Goal: Transaction & Acquisition: Purchase product/service

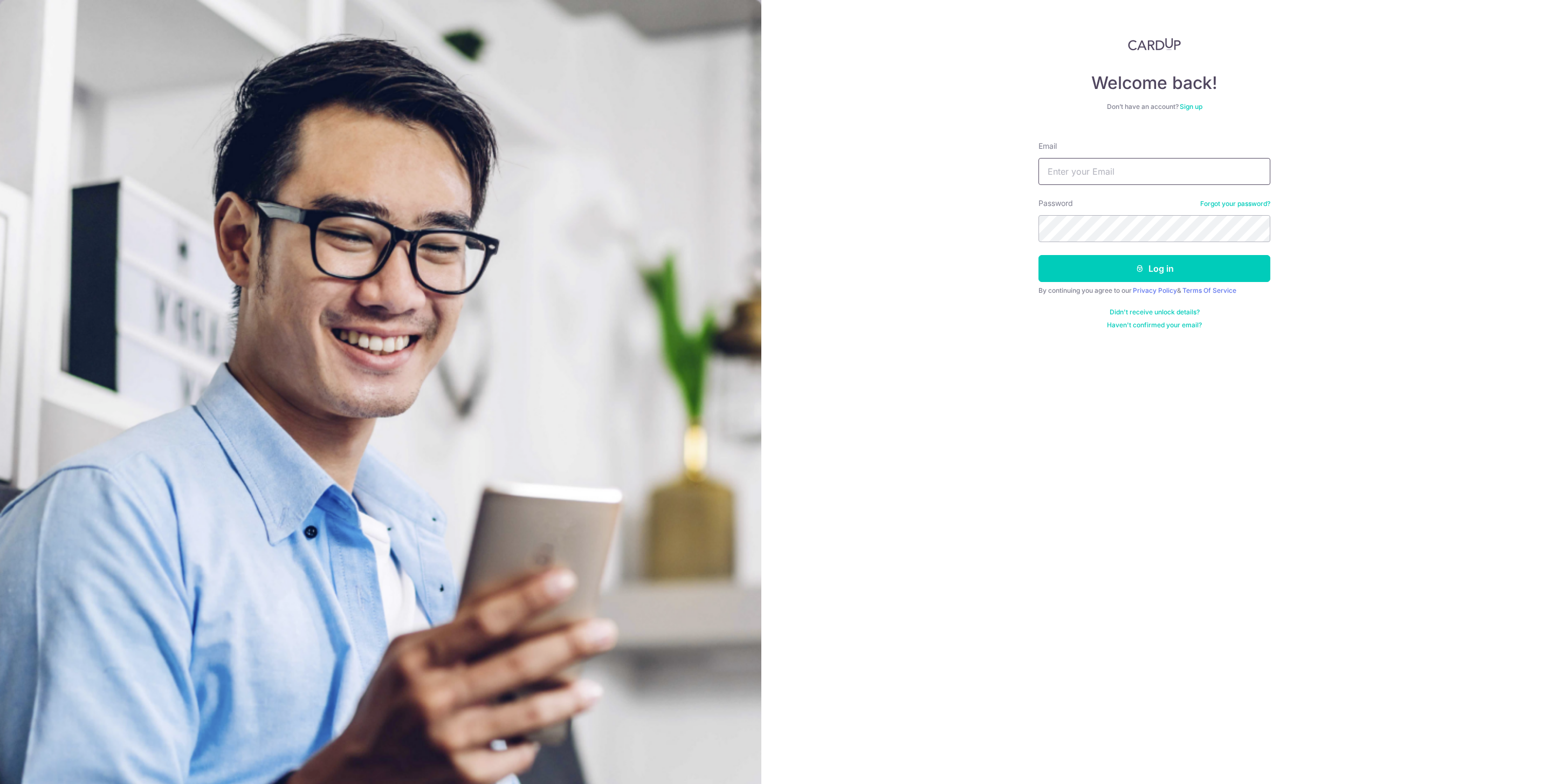
click at [1161, 179] on input "Email" at bounding box center [1154, 171] width 232 height 27
type input "rain13r@yahoo.com"
click at [1161, 259] on button "Log in" at bounding box center [1154, 269] width 232 height 27
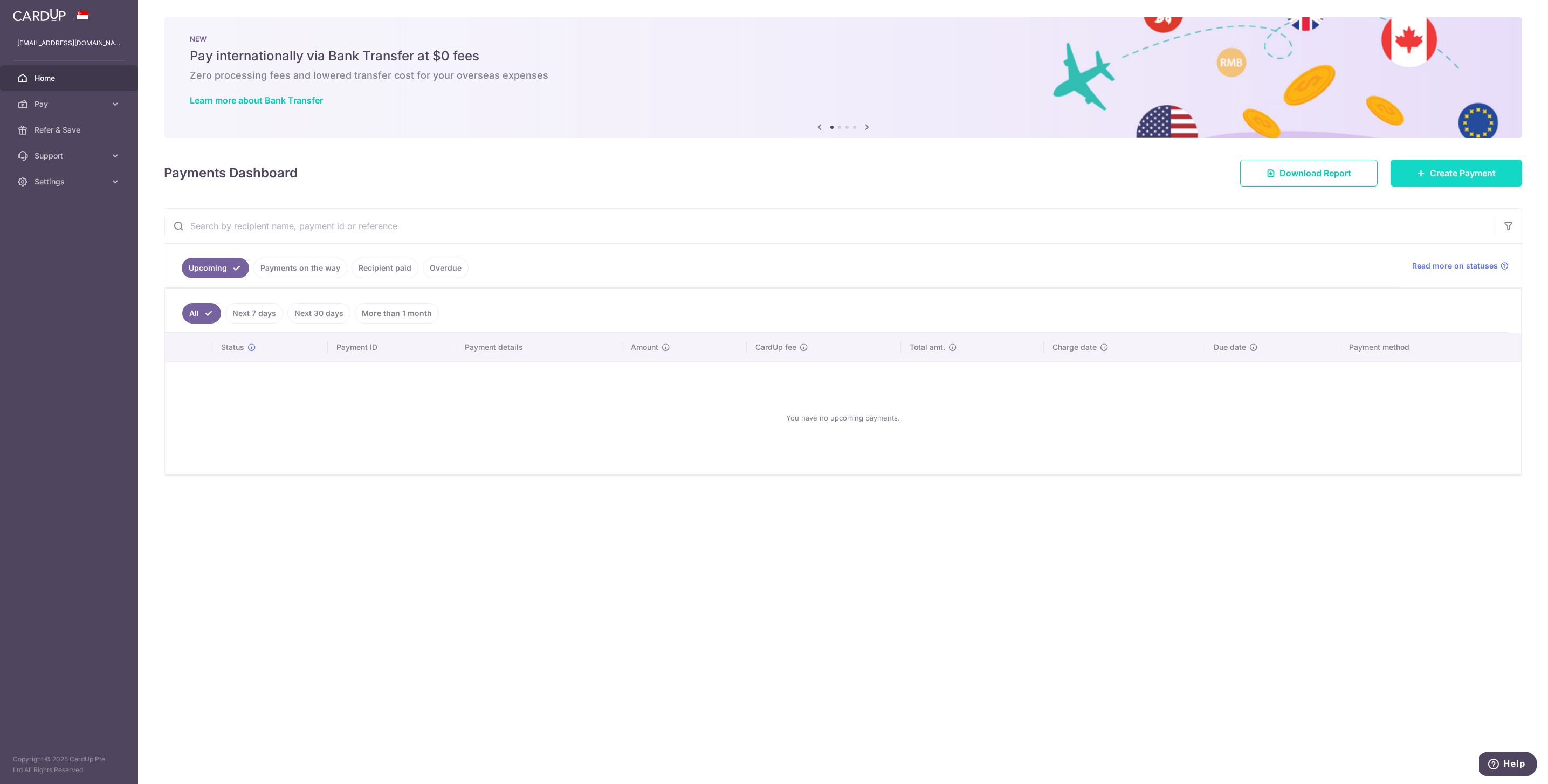
click at [1404, 173] on link "Create Payment" at bounding box center [1455, 173] width 131 height 27
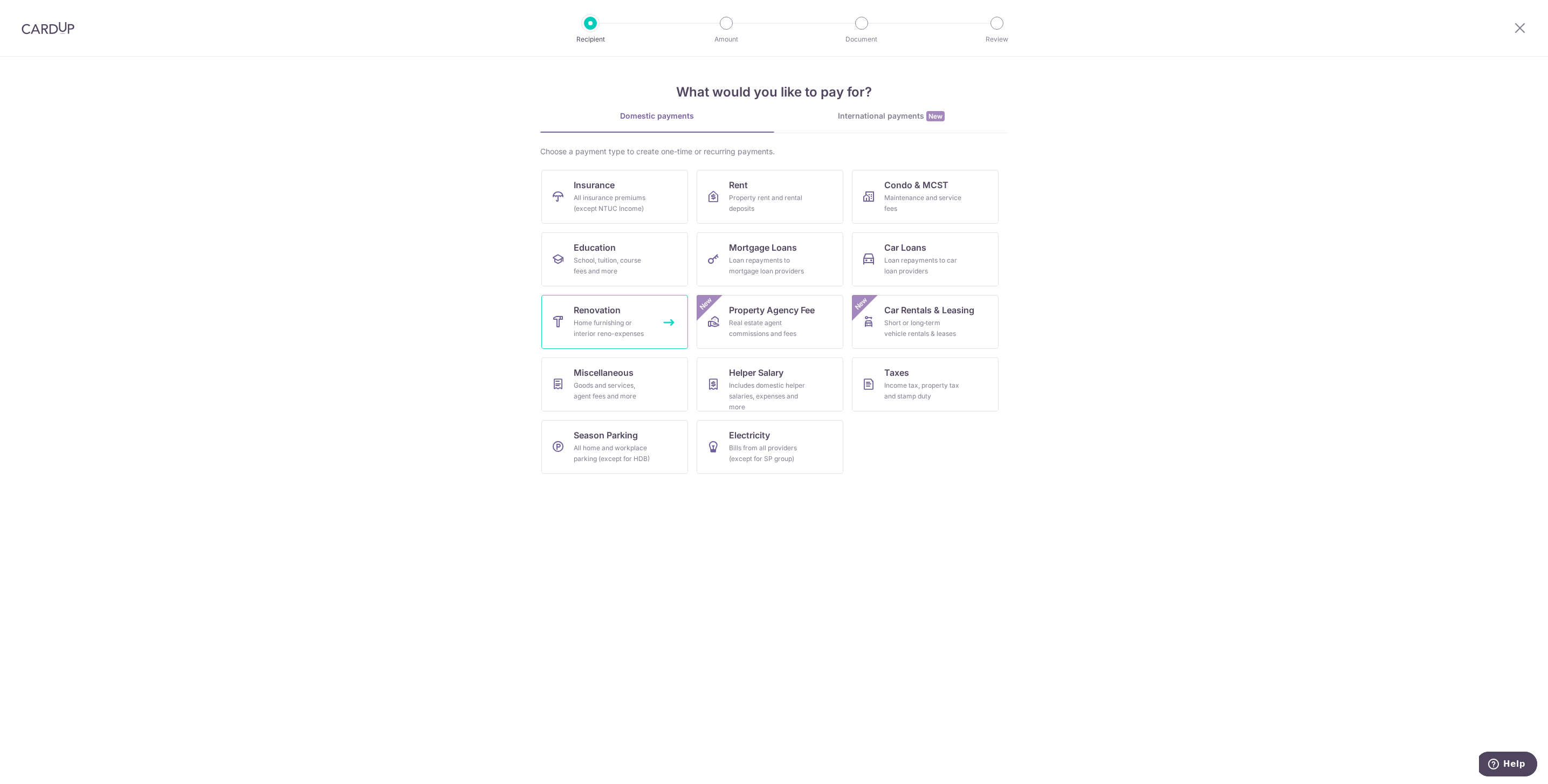
click at [608, 328] on div "Home furnishing or interior reno-expenses" at bounding box center [612, 328] width 78 height 21
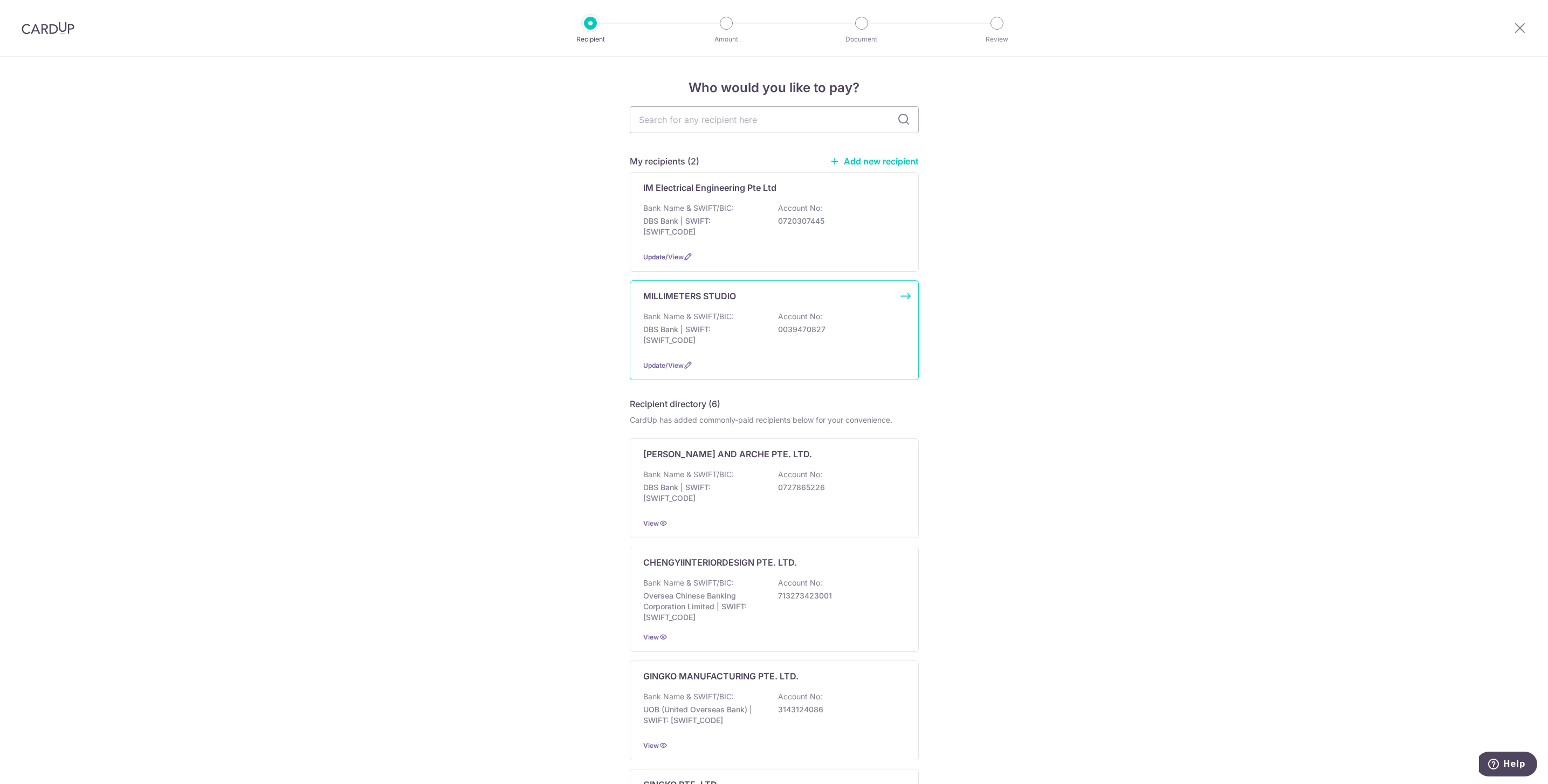
click at [718, 307] on div "MILLIMETERS STUDIO Bank Name & SWIFT/BIC: DBS Bank | SWIFT: [SWIFT_CODE] Accoun…" at bounding box center [774, 329] width 289 height 100
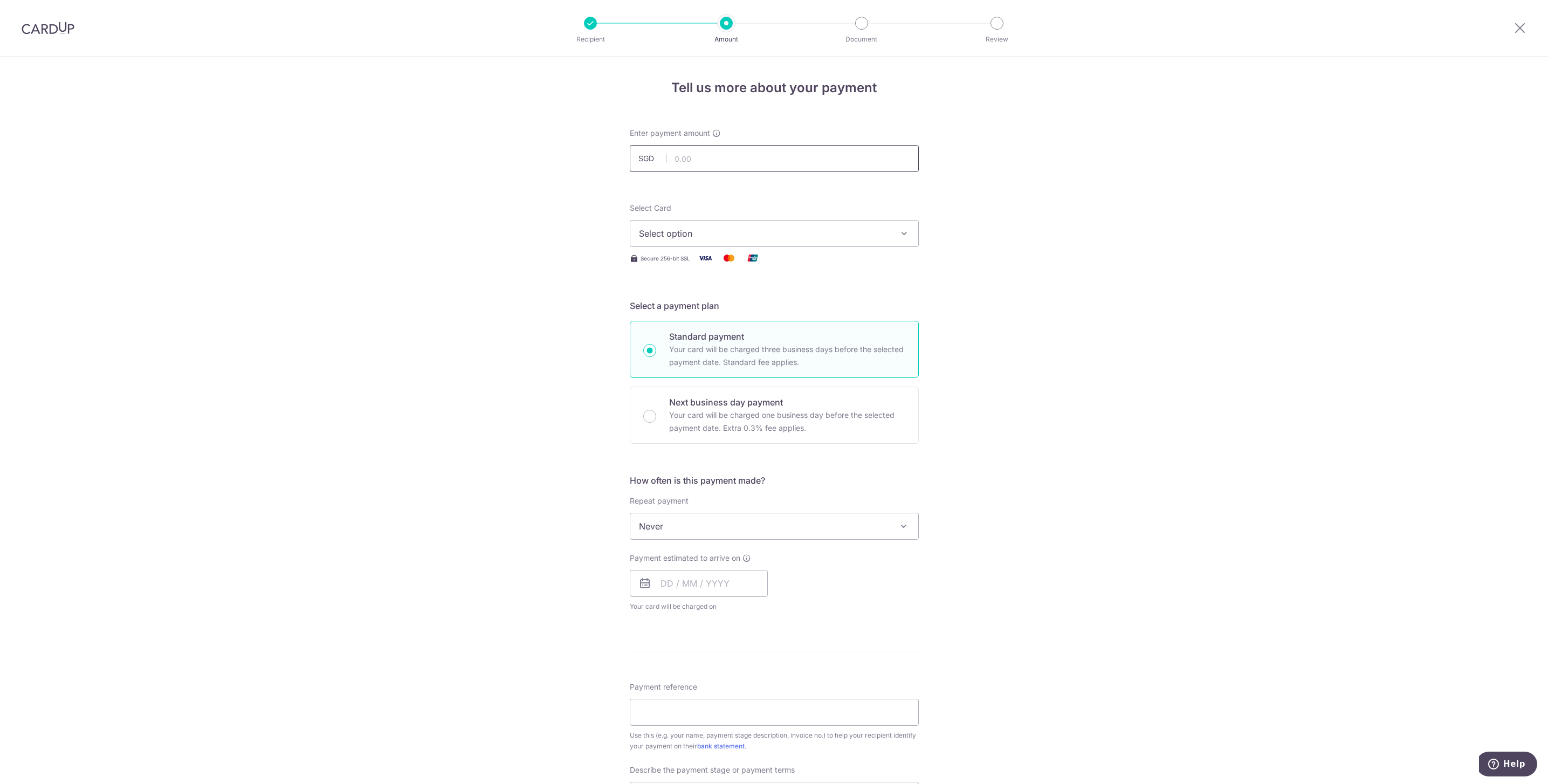
click at [721, 166] on input "text" at bounding box center [774, 159] width 289 height 27
type input "8,240.00"
click at [1101, 285] on div "Tell us more about your payment Enter payment amount SGD 8,240.00 8240.00 Selec…" at bounding box center [774, 580] width 1548 height 1047
click at [825, 230] on span "Select option" at bounding box center [764, 233] width 251 height 13
click at [715, 316] on span "**** 7367" at bounding box center [774, 310] width 270 height 13
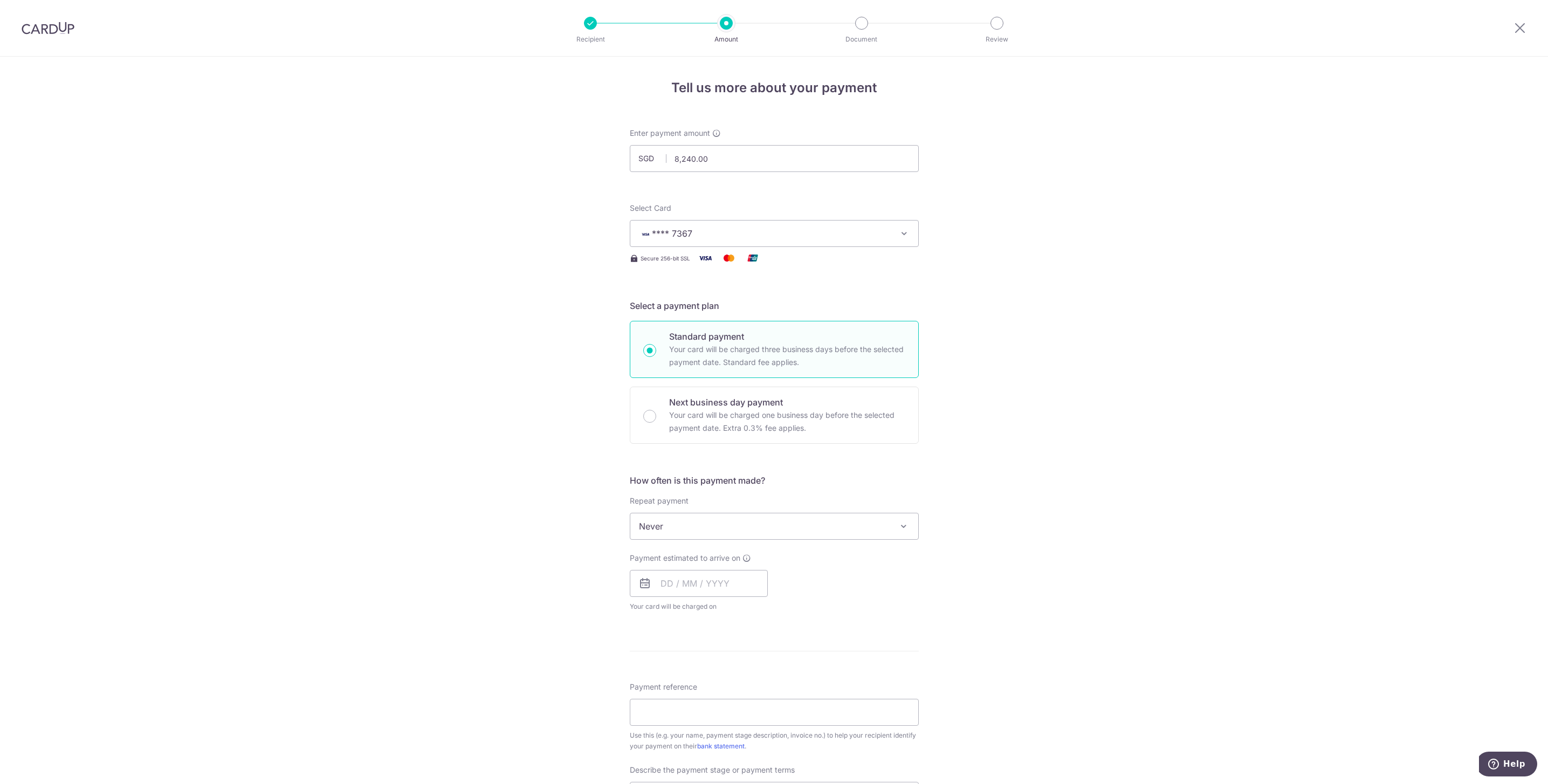
click at [1077, 314] on div "Tell us more about your payment Enter payment amount SGD 8,240.00 8240.00 Selec…" at bounding box center [774, 580] width 1548 height 1047
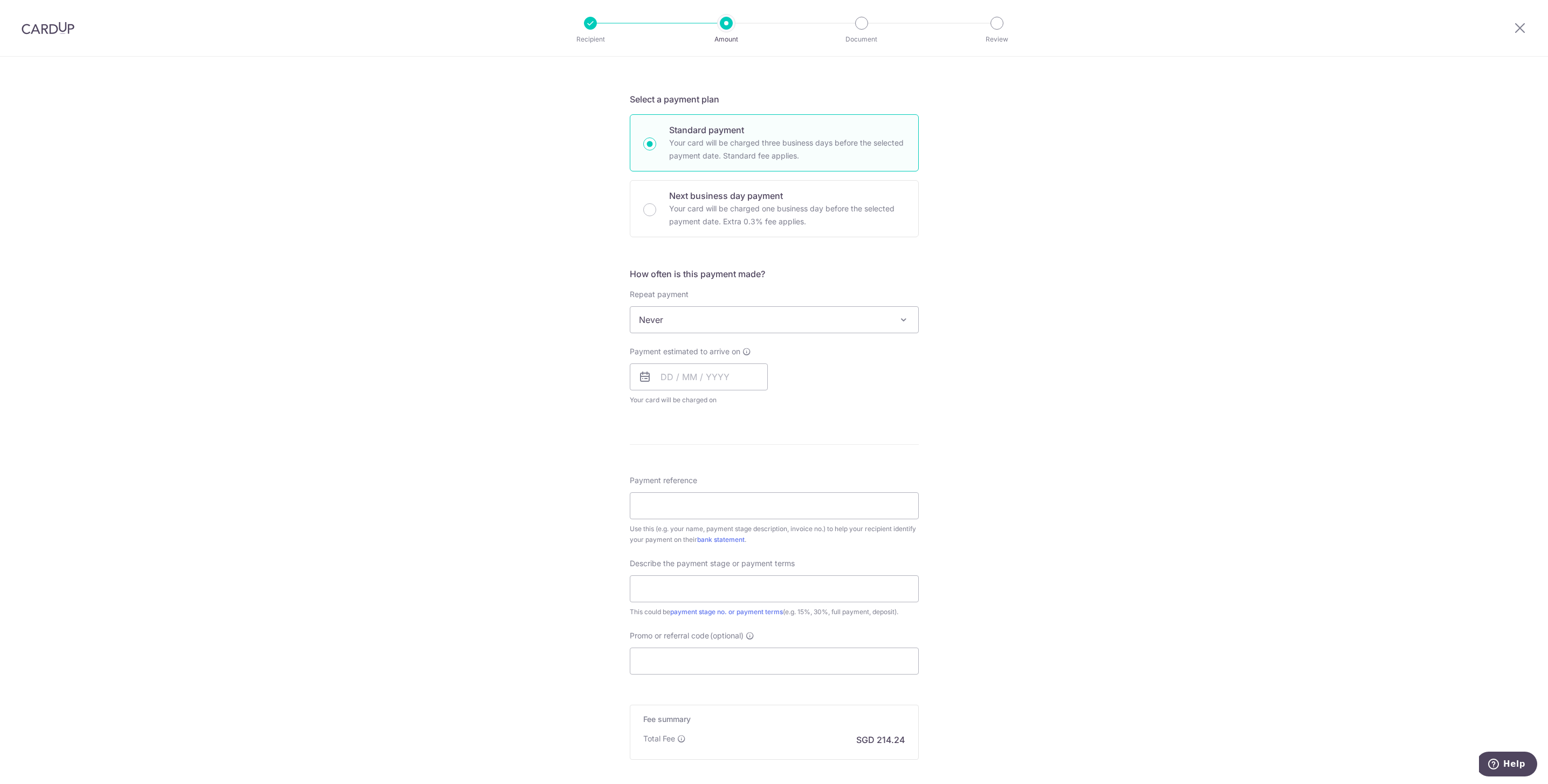
scroll to position [216, 0]
click at [660, 372] on input "text" at bounding box center [699, 367] width 138 height 27
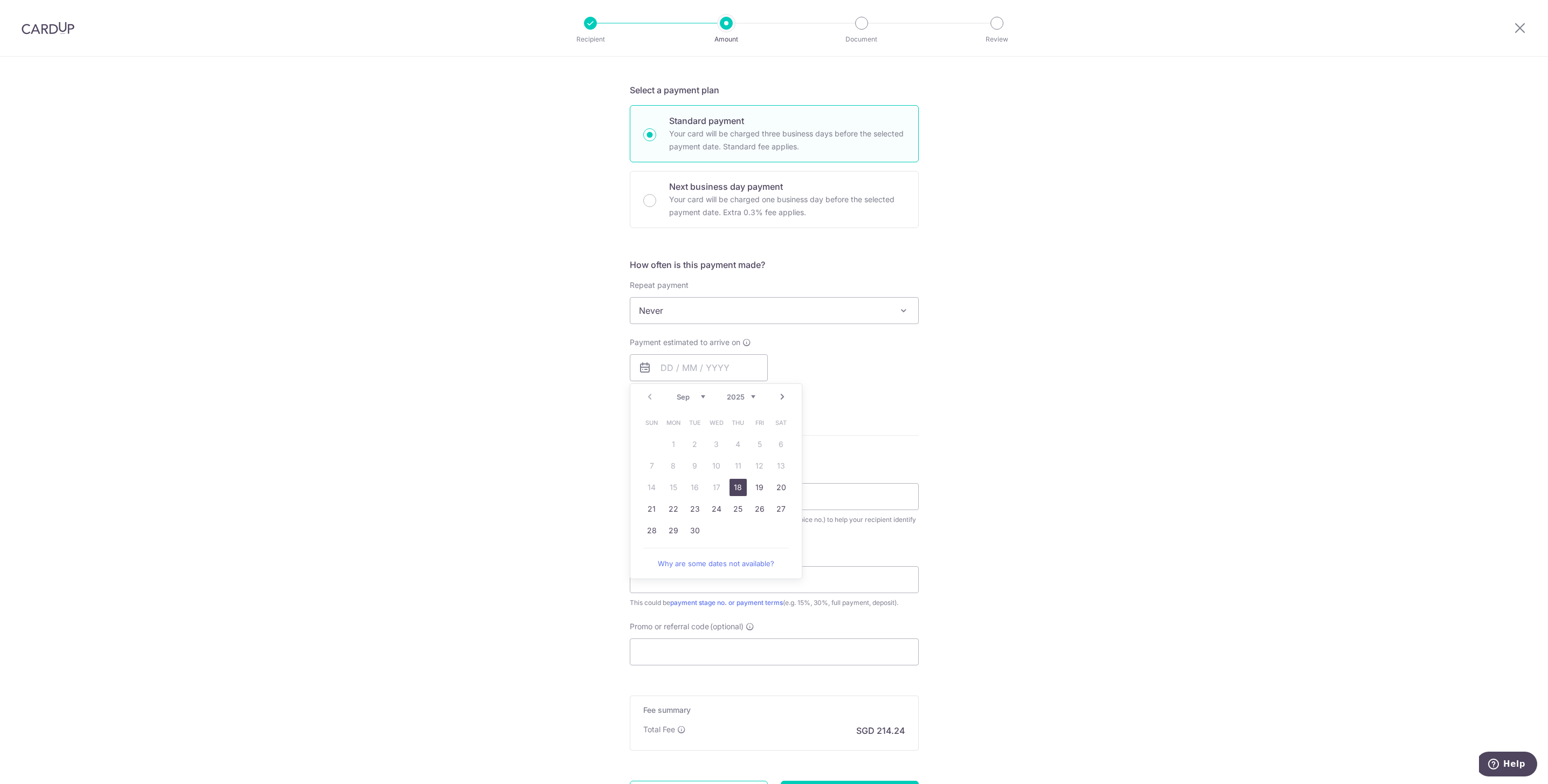
click at [731, 491] on link "18" at bounding box center [738, 488] width 18 height 18
type input "18/09/2025"
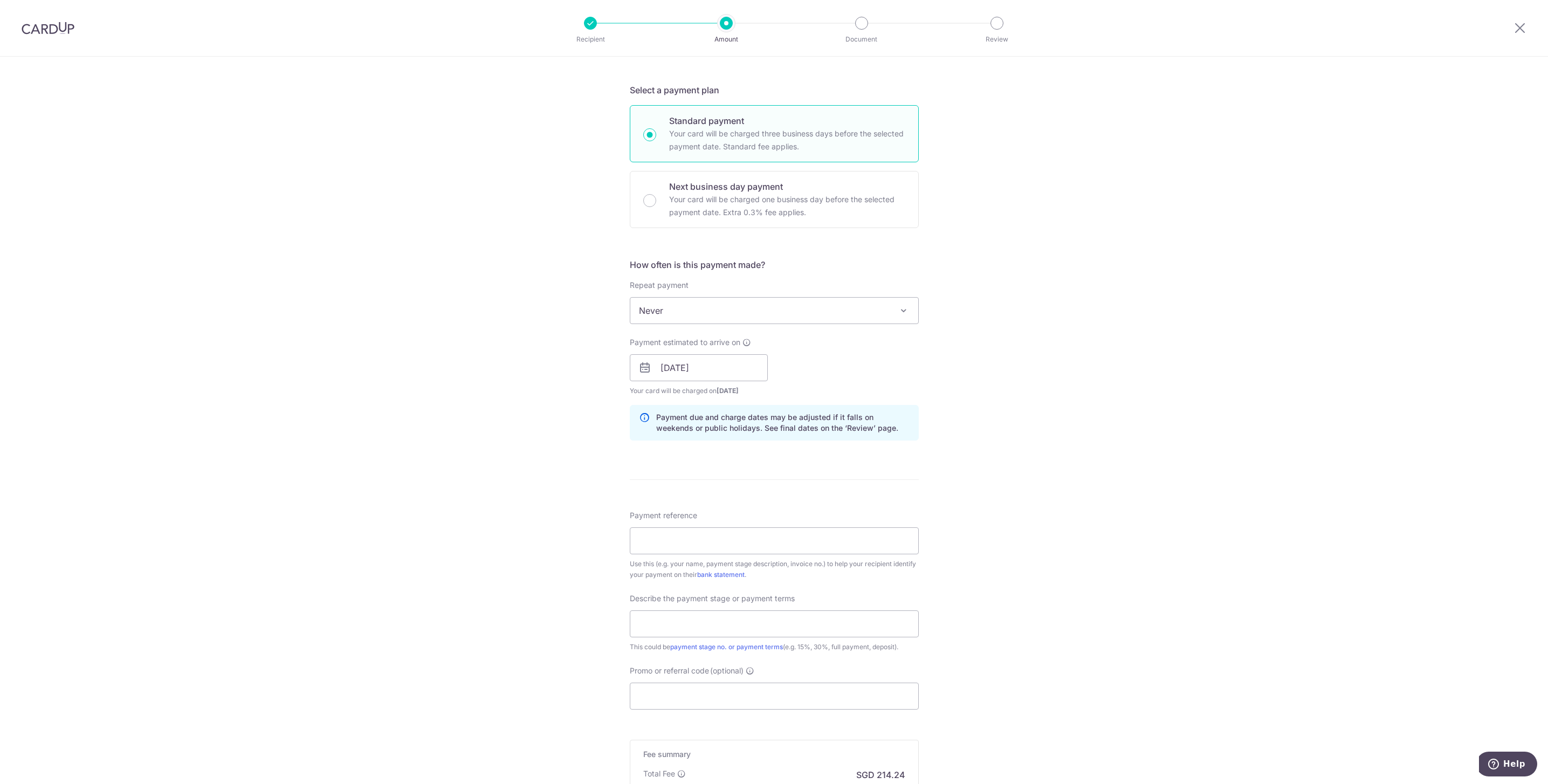
click at [978, 402] on div "Tell us more about your payment Enter payment amount SGD 8,240.00 8240.00 Selec…" at bounding box center [774, 386] width 1548 height 1091
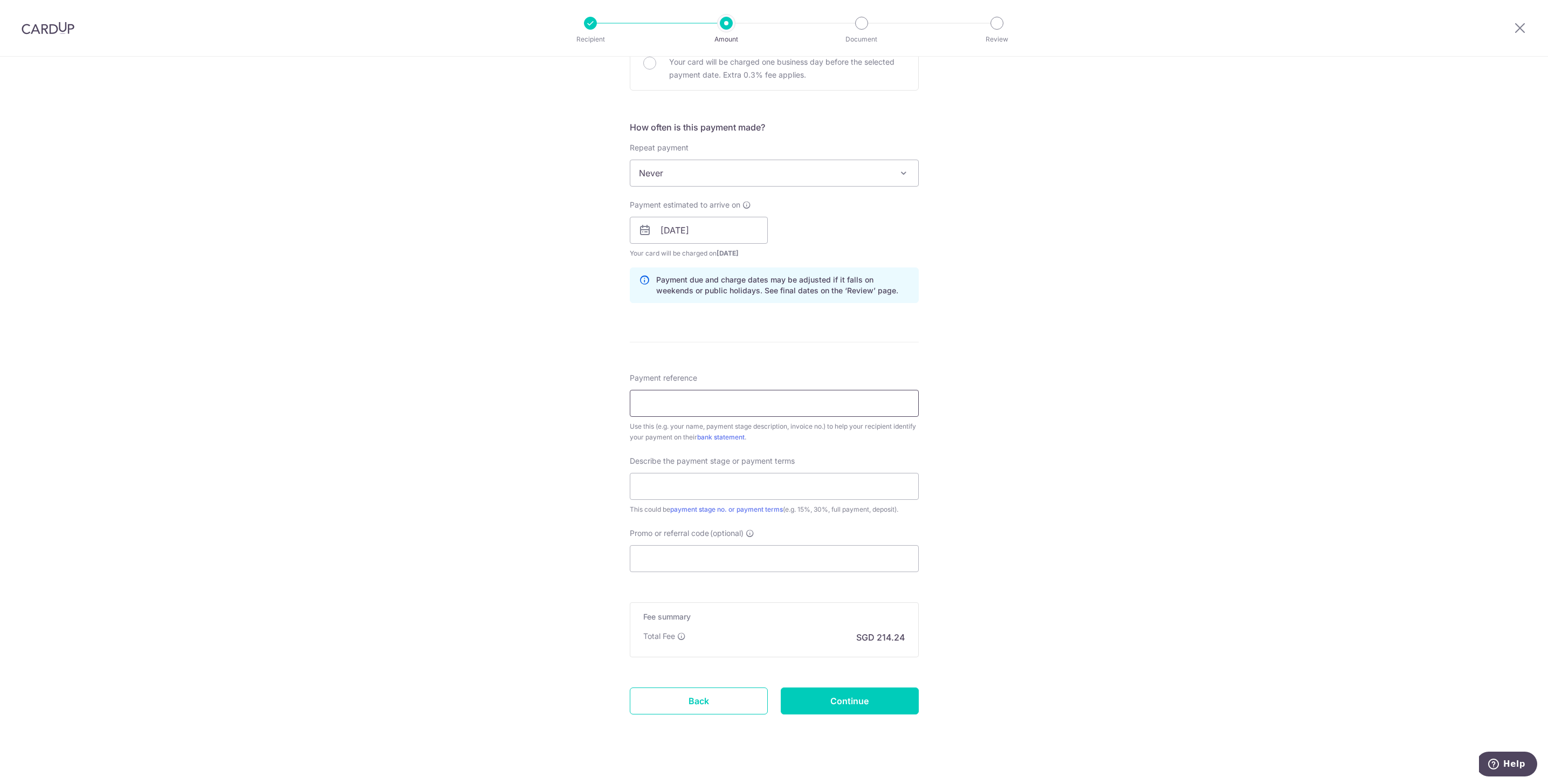
scroll to position [365, 0]
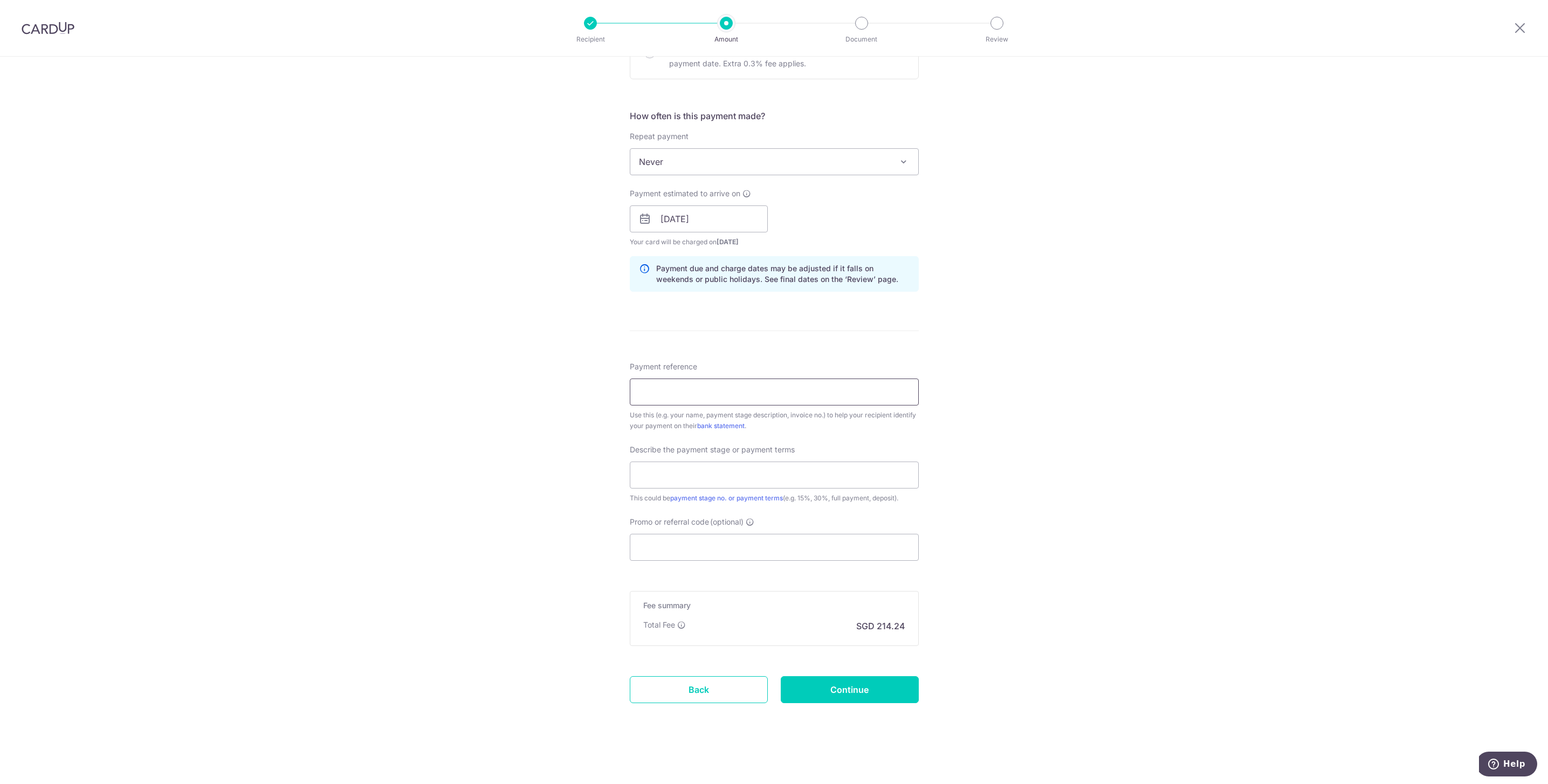
click at [704, 401] on input "Payment reference" at bounding box center [774, 392] width 289 height 27
paste input "INV-MI-25-132-05"
type input "INV-MI-25-132-05"
click at [663, 483] on input "text" at bounding box center [774, 475] width 289 height 27
type input "last 5%"
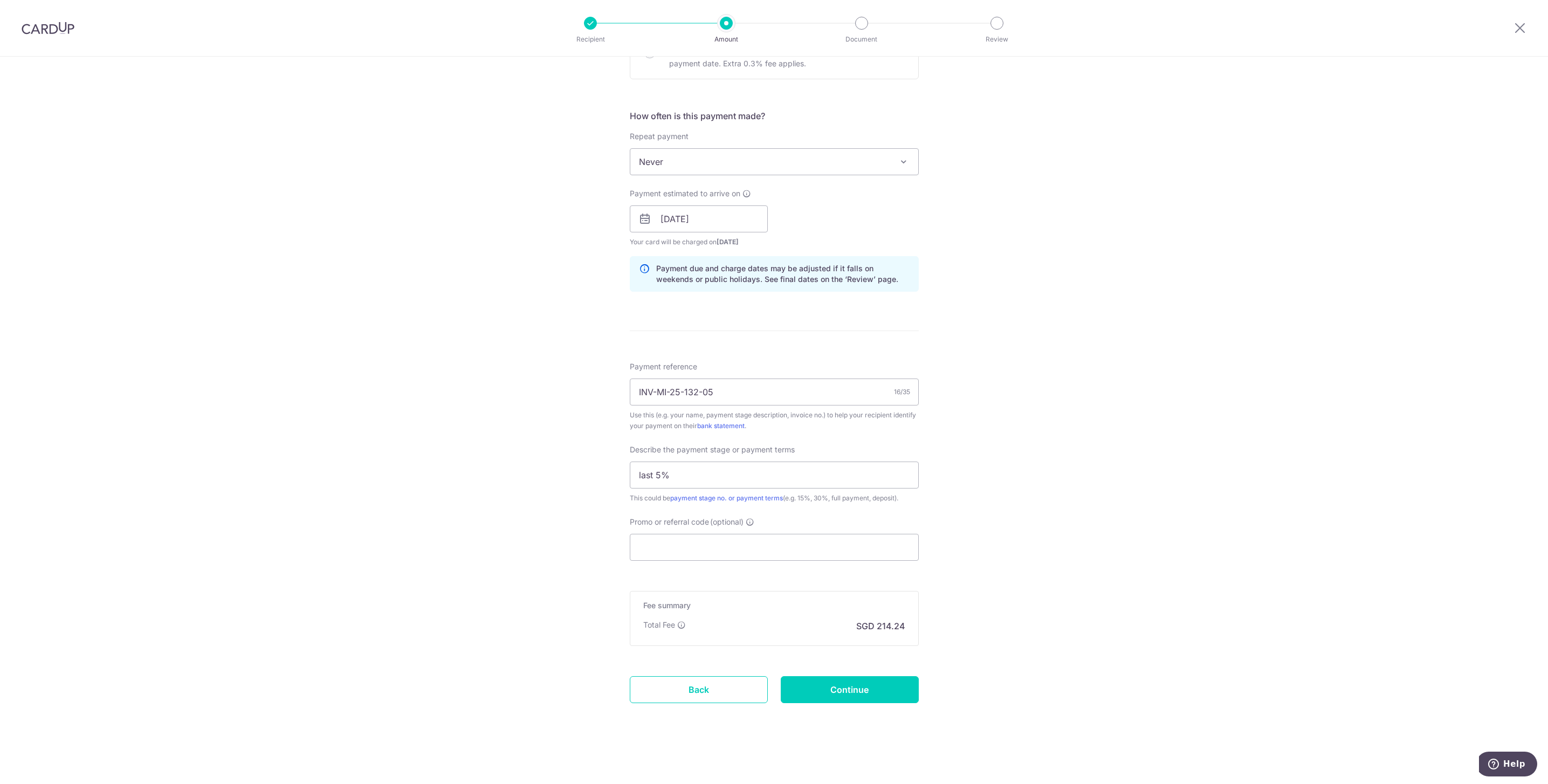
click at [1177, 429] on div "Tell us more about your payment Enter payment amount SGD 8,240.00 8240.00 Selec…" at bounding box center [774, 238] width 1548 height 1091
click at [705, 547] on input "Promo or referral code (optional)" at bounding box center [774, 547] width 289 height 27
paste input "RENO25ONE"
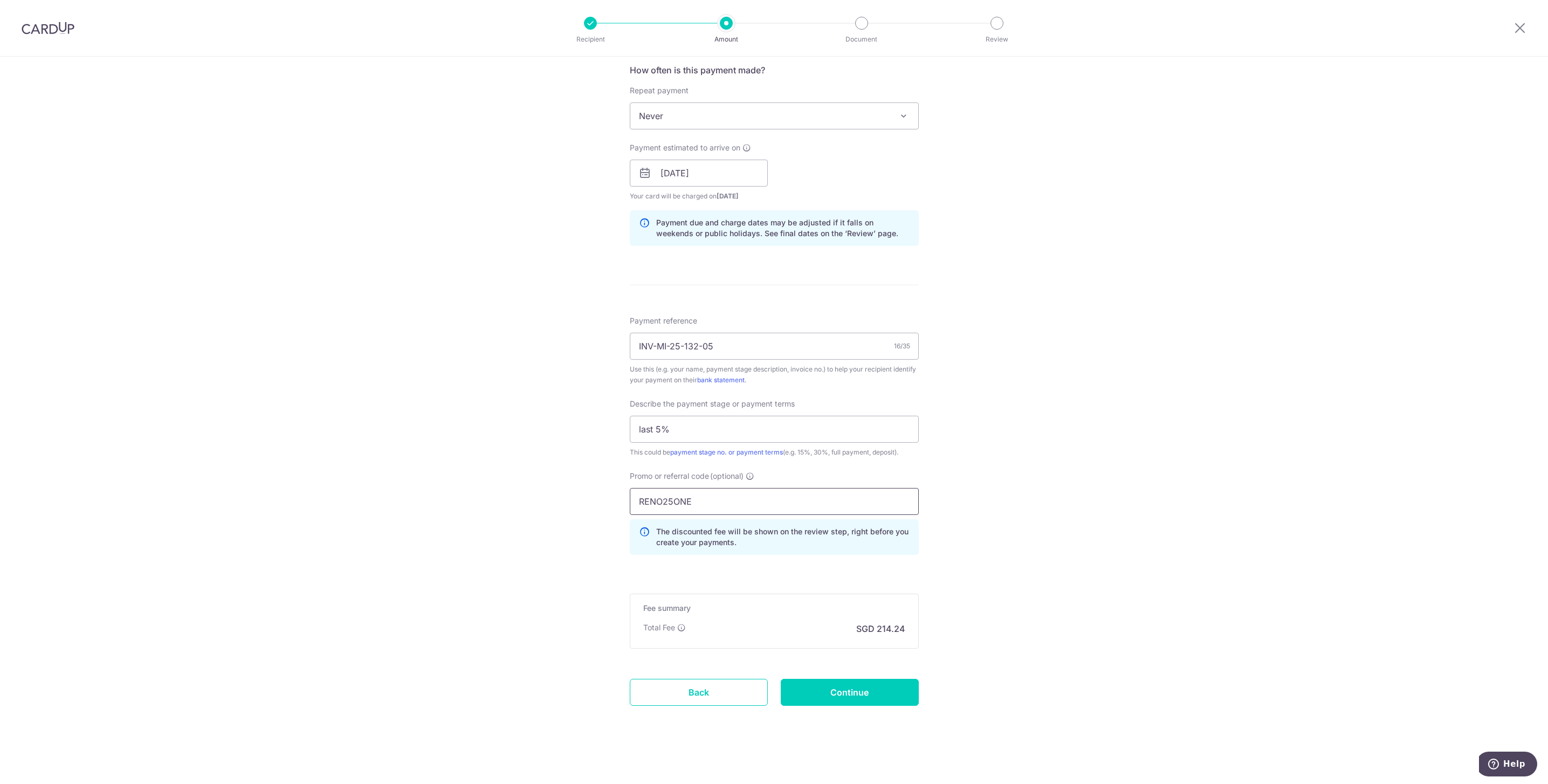
scroll to position [413, 0]
type input "RENO25ONE"
click at [841, 691] on input "Continue" at bounding box center [849, 690] width 138 height 27
type input "Create Schedule"
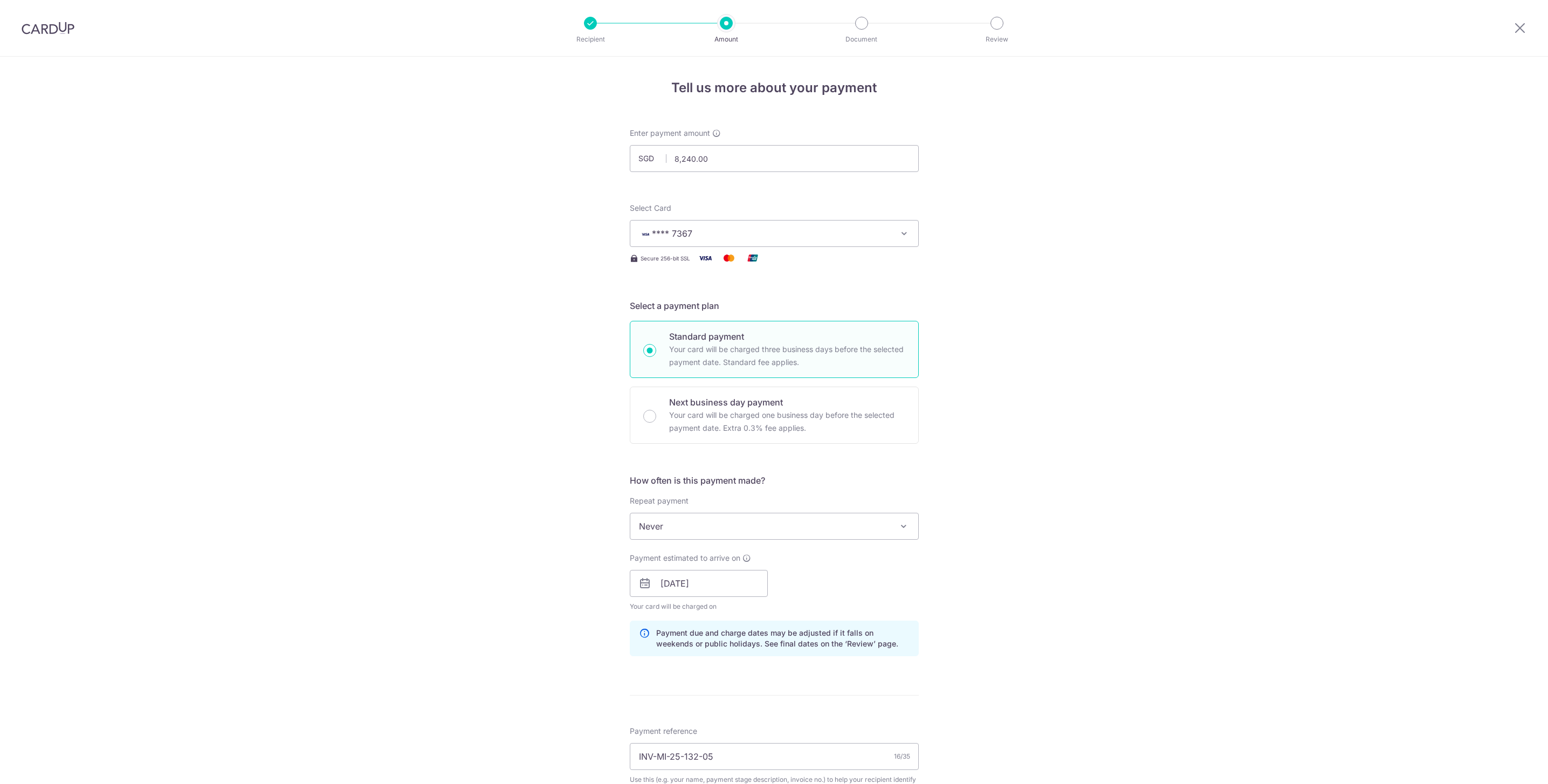
scroll to position [428, 0]
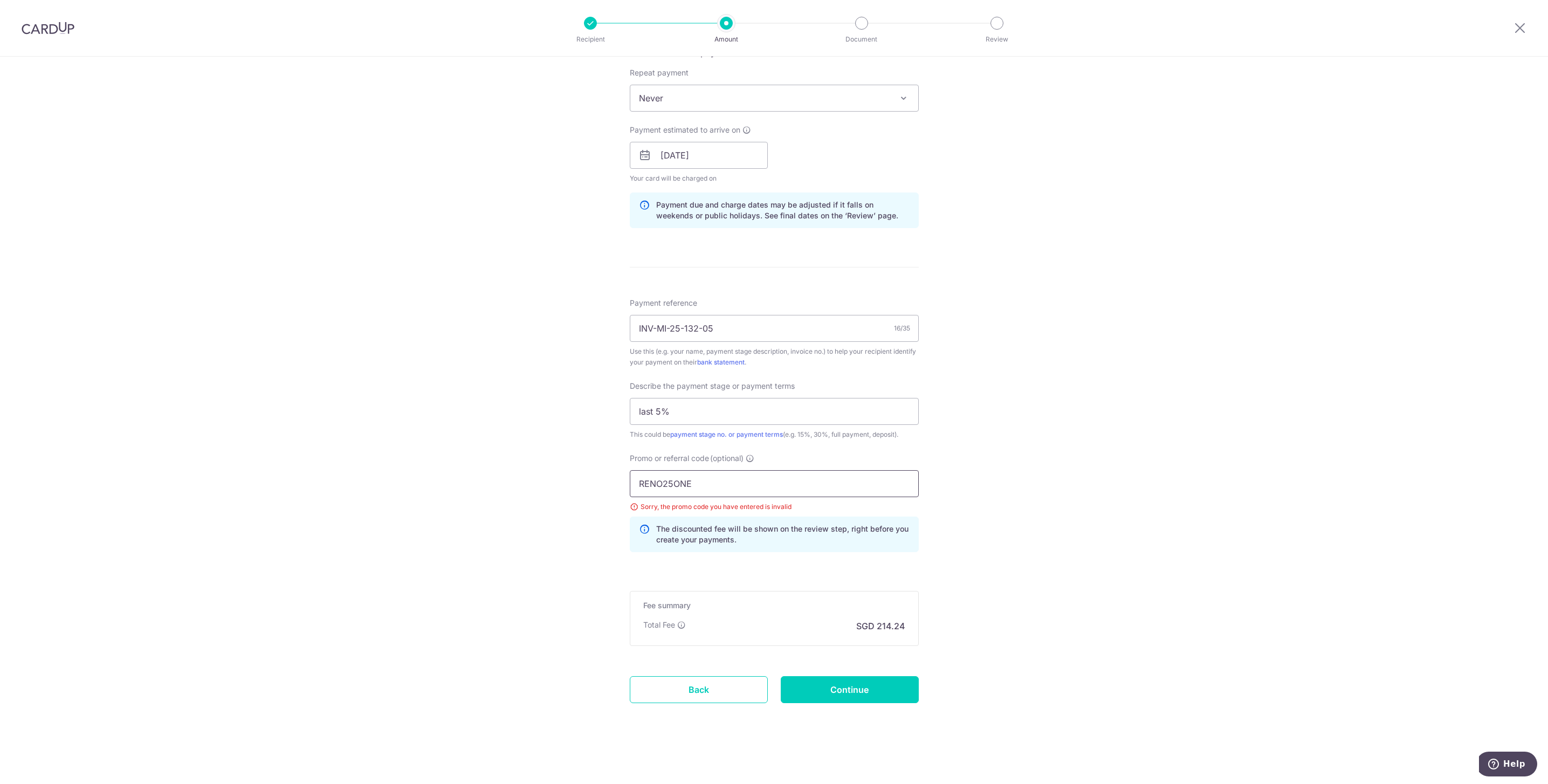
click at [737, 485] on input "RENO25ONE" at bounding box center [774, 484] width 289 height 27
type input "RENO25ONE"
click at [866, 694] on input "Continue" at bounding box center [849, 690] width 138 height 27
type input "Update Schedule"
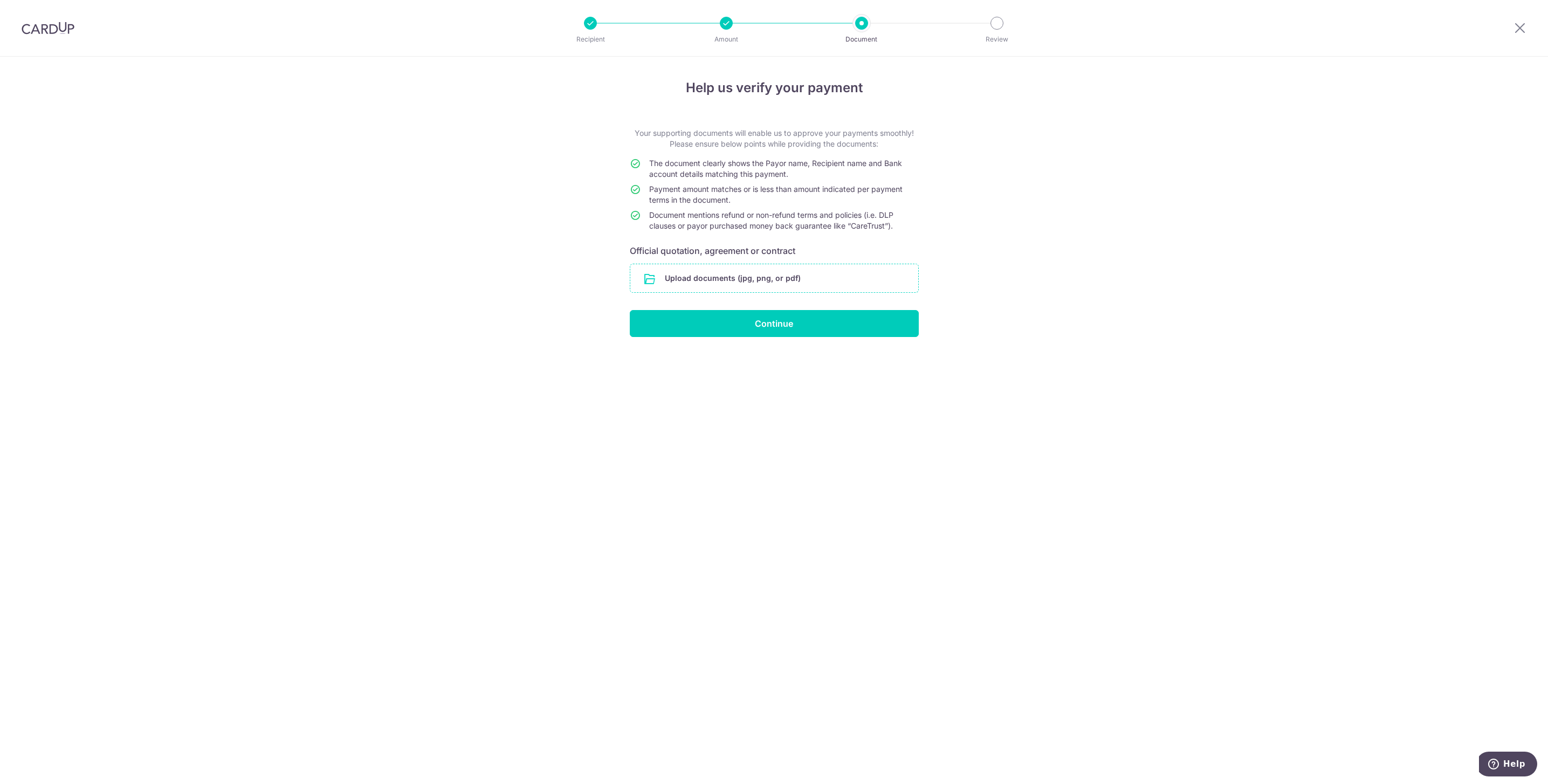
click at [786, 273] on input "file" at bounding box center [774, 278] width 288 height 28
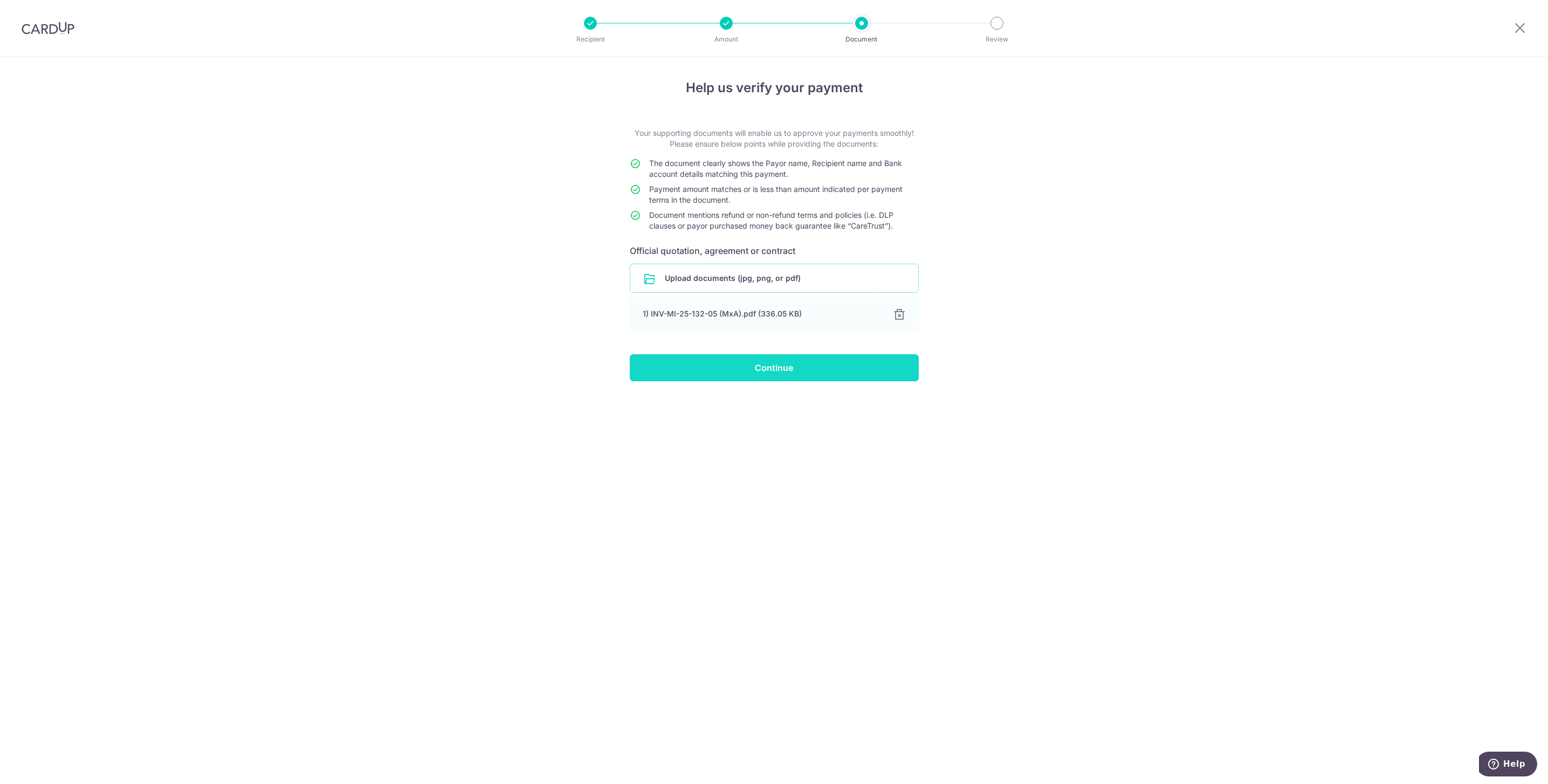
click at [798, 367] on input "Continue" at bounding box center [774, 367] width 289 height 27
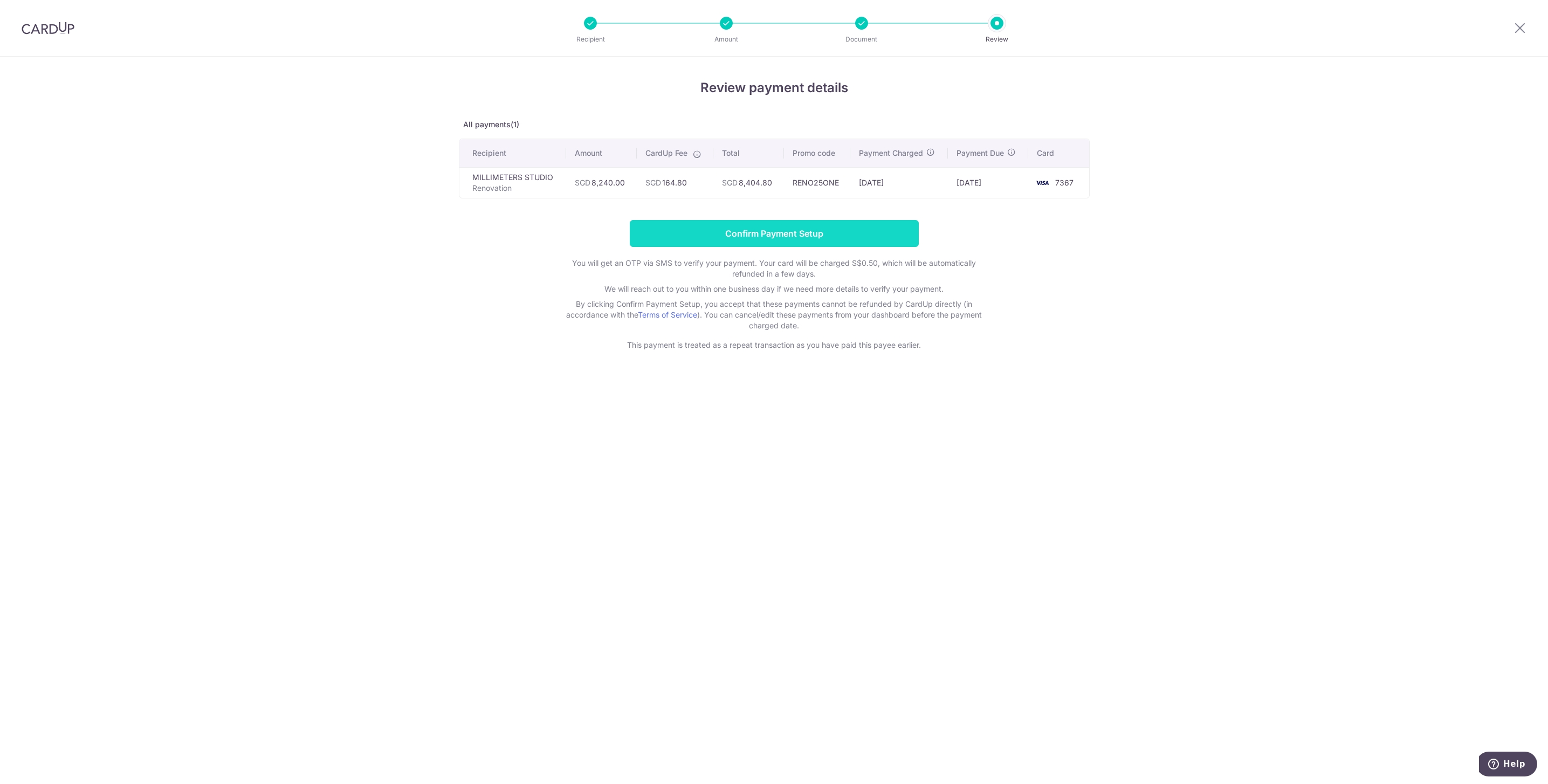
click at [781, 234] on input "Confirm Payment Setup" at bounding box center [774, 233] width 289 height 27
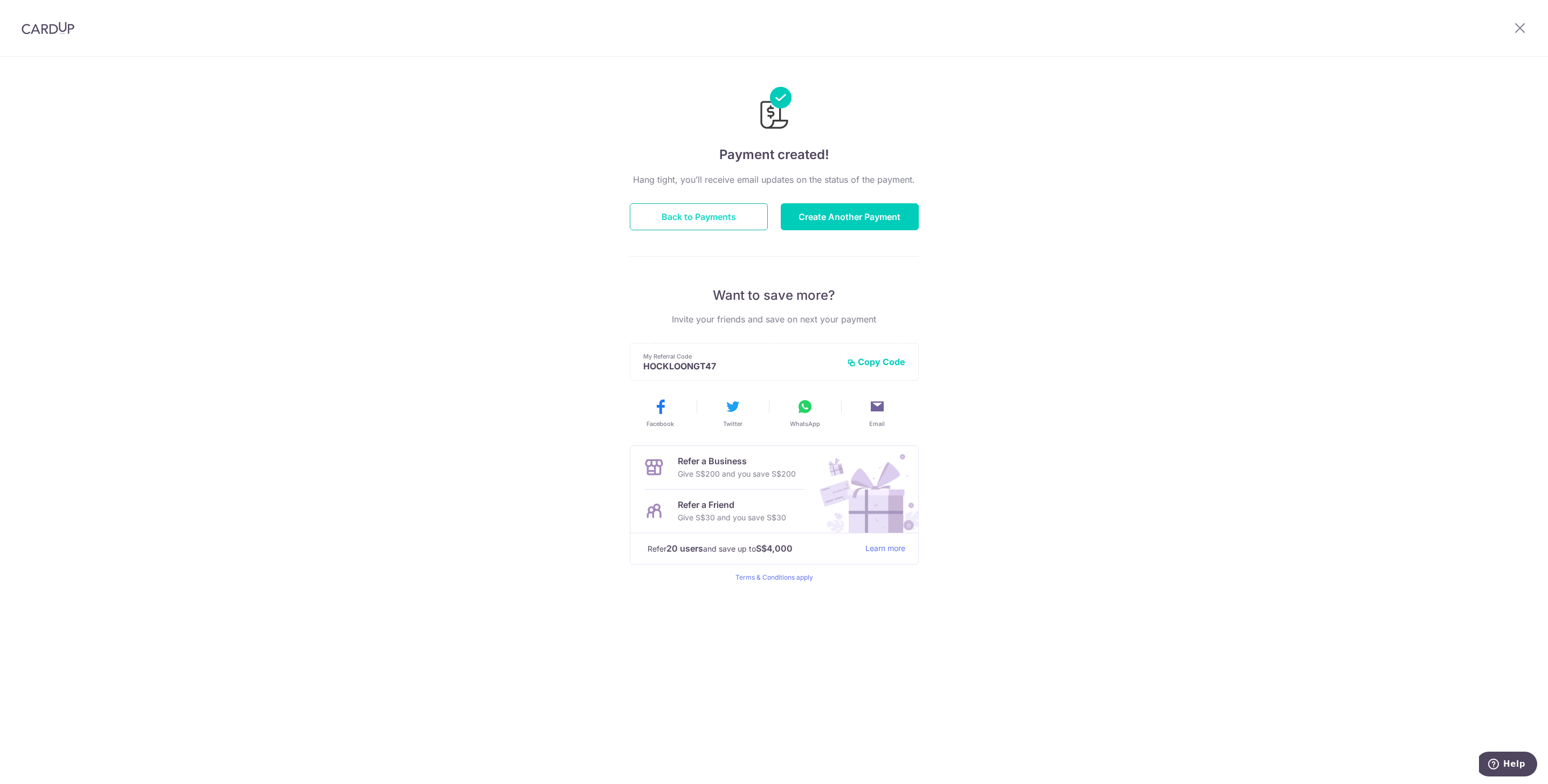
click at [718, 218] on button "Back to Payments" at bounding box center [699, 217] width 138 height 27
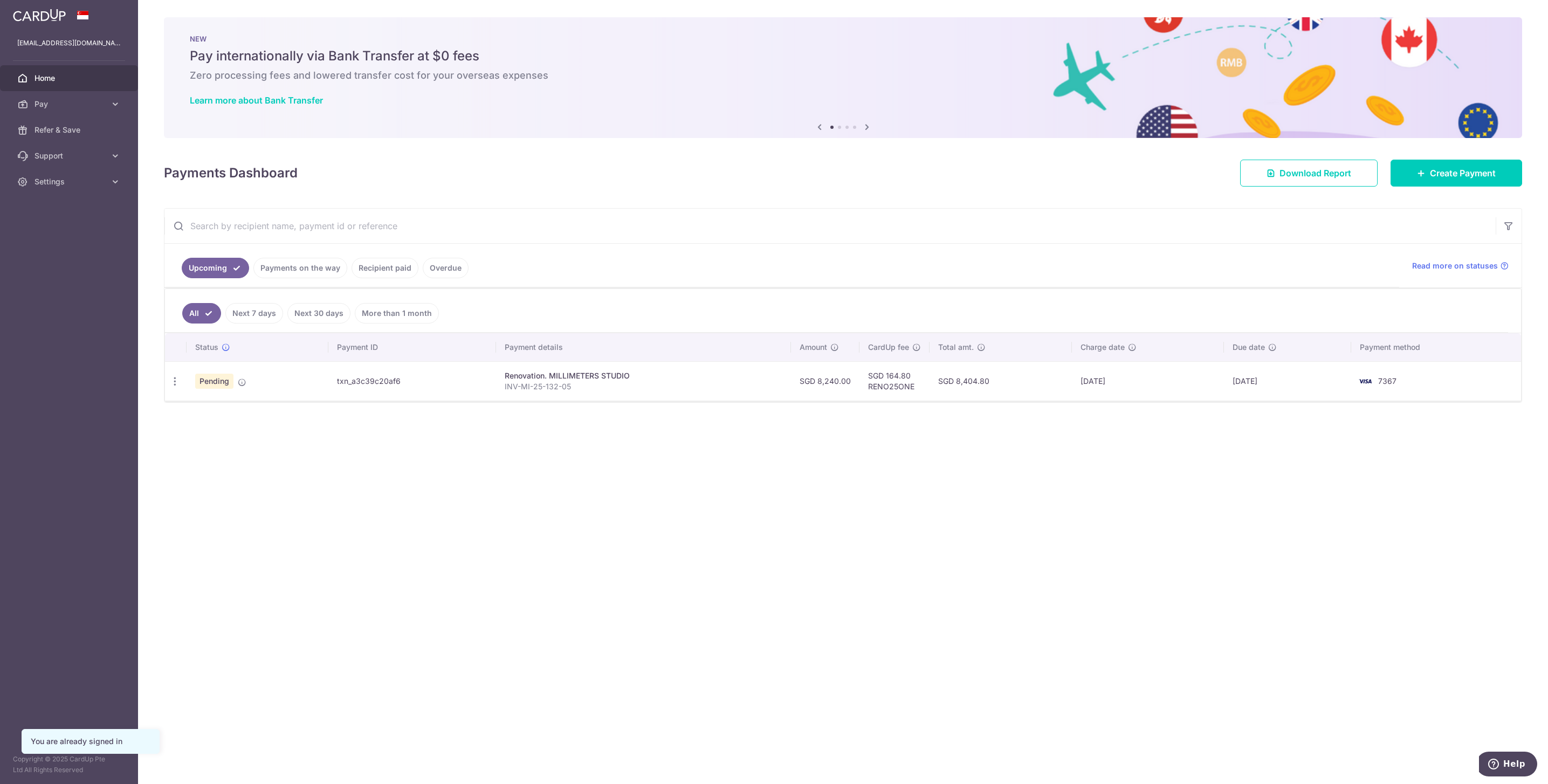
click at [689, 482] on div "× Pause Schedule Pause all future payments in this series Pause just this one p…" at bounding box center [843, 392] width 1411 height 784
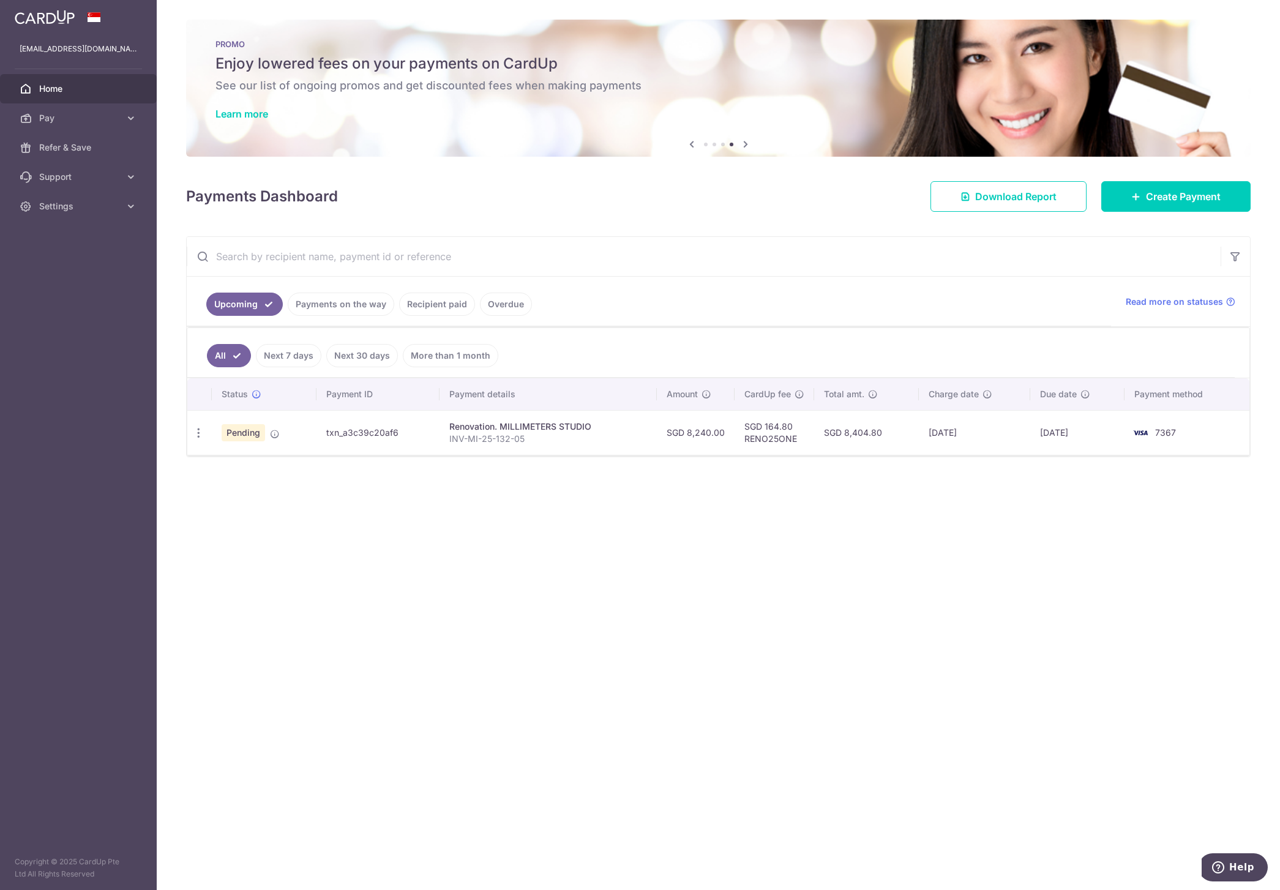
click at [946, 522] on div "× Pause Schedule Pause all future payments in this series Pause just this one p…" at bounding box center [718, 445] width 1123 height 890
